Goal: Information Seeking & Learning: Learn about a topic

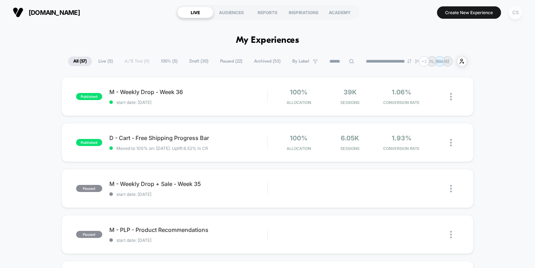
click at [513, 10] on div "CS" at bounding box center [516, 13] width 14 height 14
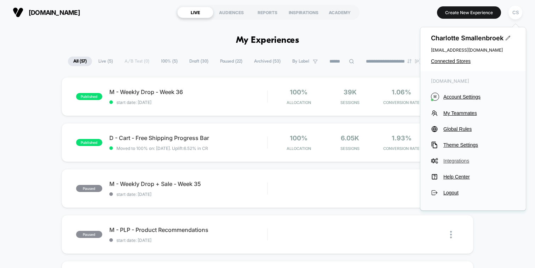
click at [454, 162] on span "Integrations" at bounding box center [479, 161] width 72 height 6
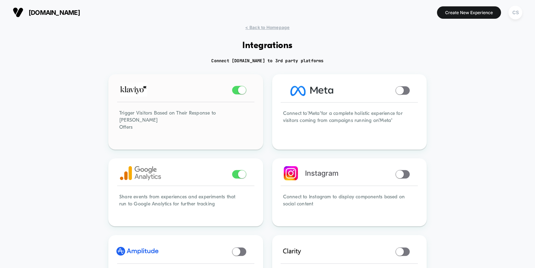
click at [210, 126] on div "Trigger Visitors Based on Their Response to [PERSON_NAME] Offers" at bounding box center [185, 124] width 153 height 48
click at [235, 92] on span at bounding box center [239, 90] width 14 height 8
click at [259, 28] on span "< Back to Homepage" at bounding box center [267, 27] width 44 height 5
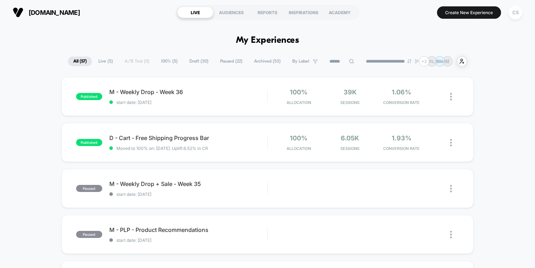
click at [508, 10] on button "CS" at bounding box center [515, 12] width 18 height 15
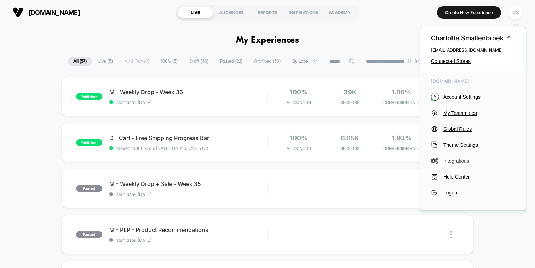
click at [453, 162] on span "Integrations" at bounding box center [479, 161] width 72 height 6
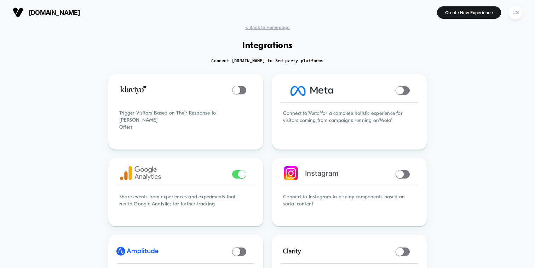
click at [261, 30] on span "< Back to Homepage" at bounding box center [267, 27] width 44 height 5
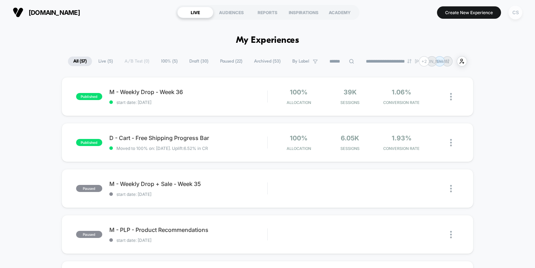
click at [513, 13] on div "CS" at bounding box center [516, 13] width 14 height 14
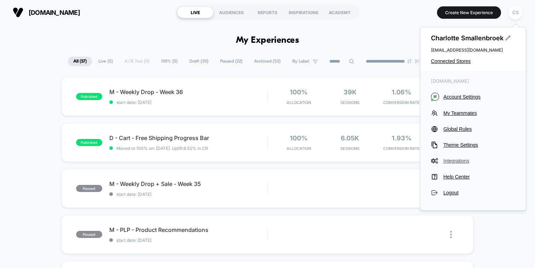
click at [451, 160] on span "Integrations" at bounding box center [479, 161] width 72 height 6
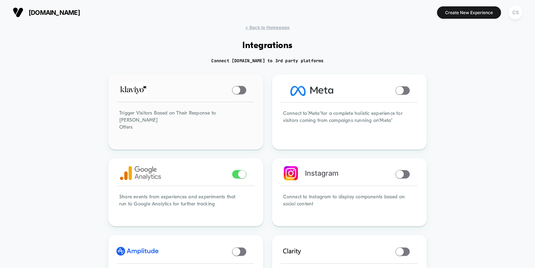
drag, startPoint x: 134, startPoint y: 122, endPoint x: 119, endPoint y: 112, distance: 17.7
click at [119, 112] on div "Trigger Visitors Based on Their Response to [PERSON_NAME] Offers" at bounding box center [185, 124] width 153 height 48
click at [246, 26] on span "< Back to Homepage" at bounding box center [267, 27] width 44 height 5
